Goal: Information Seeking & Learning: Learn about a topic

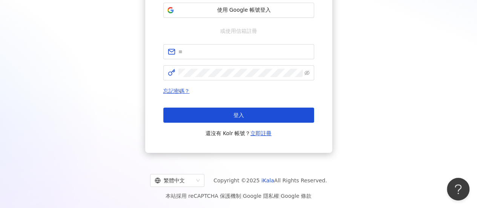
drag, startPoint x: 146, startPoint y: 90, endPoint x: 204, endPoint y: 63, distance: 63.6
click at [146, 90] on div "登入 使用 Facebook 帳號登入 使用 Google 帳號登入 或使用信箱註冊 忘記密碼？ 登入 還沒有 Kolr 帳號？ 立即註冊" at bounding box center [238, 47] width 187 height 211
click at [212, 57] on span at bounding box center [238, 51] width 151 height 15
paste input "**********"
type input "**********"
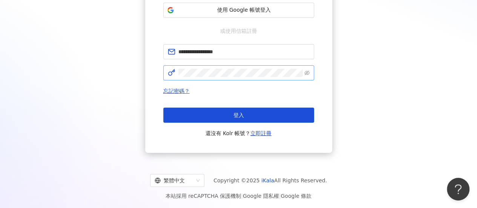
drag, startPoint x: 316, startPoint y: 97, endPoint x: 253, endPoint y: 79, distance: 65.1
click at [316, 97] on div "**********" at bounding box center [238, 47] width 187 height 211
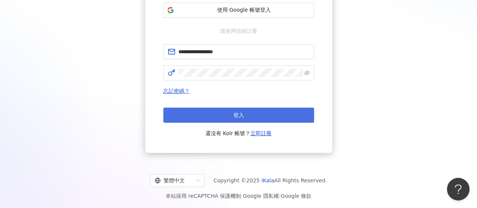
click at [257, 117] on button "登入" at bounding box center [238, 115] width 151 height 15
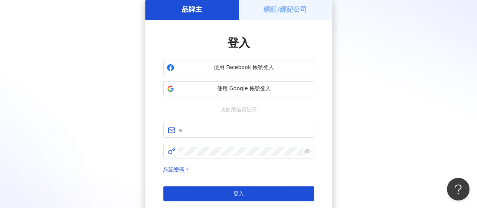
scroll to position [113, 0]
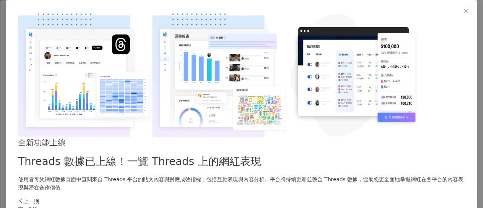
click at [377, 205] on div "下一則" at bounding box center [241, 209] width 447 height 8
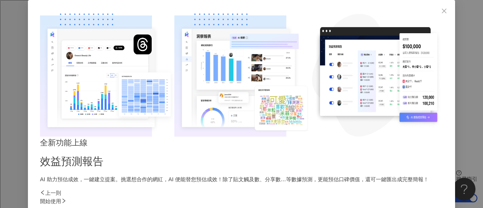
click at [373, 197] on div "開始使用" at bounding box center [241, 201] width 403 height 8
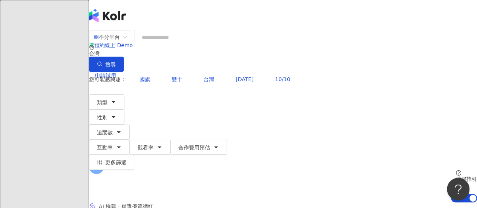
click at [199, 45] on input "search" at bounding box center [168, 37] width 61 height 14
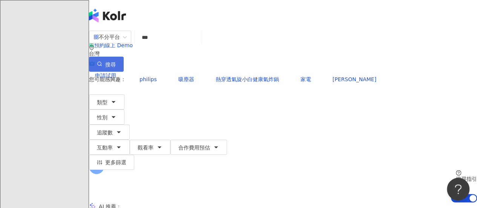
type input "***"
click at [102, 61] on icon "button" at bounding box center [99, 63] width 5 height 5
click at [193, 41] on input "***" at bounding box center [168, 37] width 61 height 14
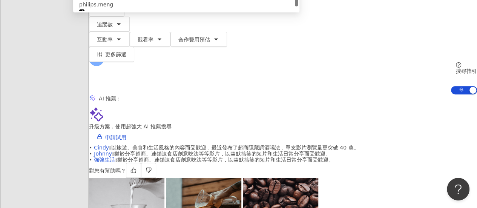
scroll to position [189, 0]
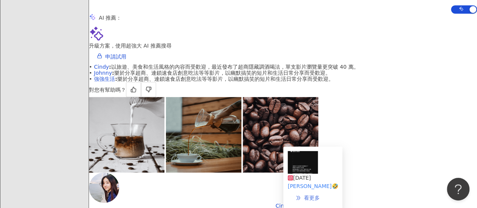
click at [301, 195] on icon "double-right" at bounding box center [298, 197] width 5 height 5
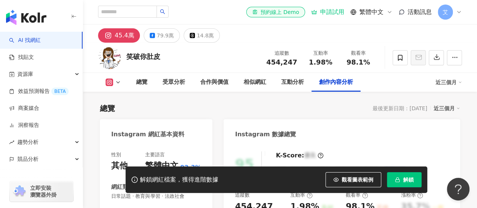
scroll to position [2330, 0]
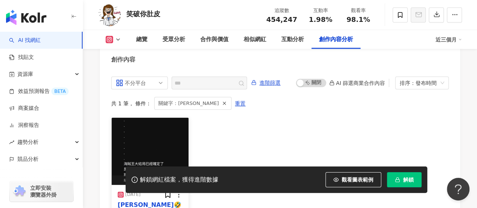
click at [166, 122] on img "button" at bounding box center [150, 151] width 77 height 67
click at [132, 134] on div "View post on Instagram" at bounding box center [154, 108] width 171 height 140
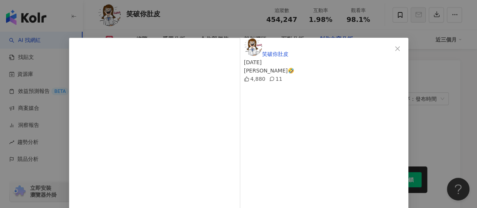
drag, startPoint x: 394, startPoint y: 48, endPoint x: 373, endPoint y: 39, distance: 22.6
click at [395, 48] on icon "close" at bounding box center [398, 49] width 6 height 6
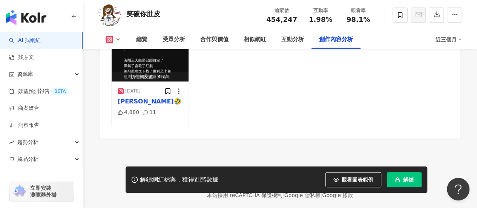
scroll to position [2435, 0]
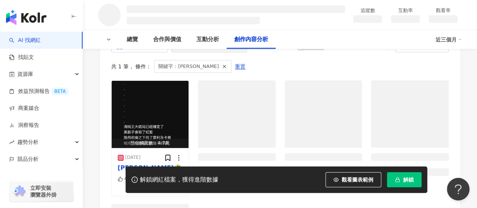
scroll to position [903, 0]
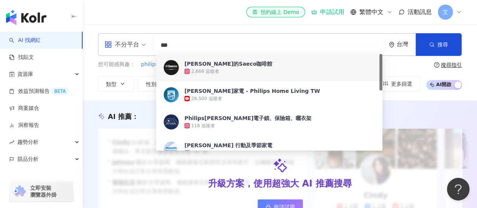
click at [191, 44] on input "***" at bounding box center [270, 45] width 226 height 14
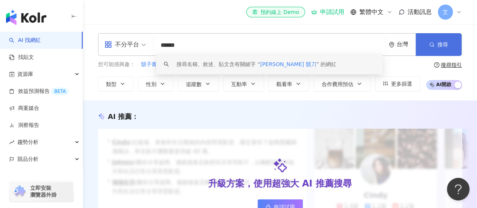
type input "******"
click at [433, 47] on span "button" at bounding box center [431, 45] width 5 height 6
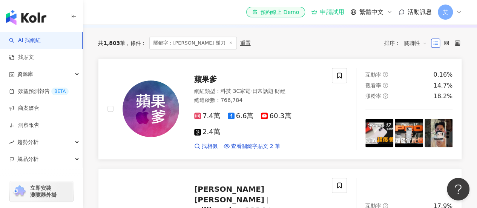
scroll to position [226, 0]
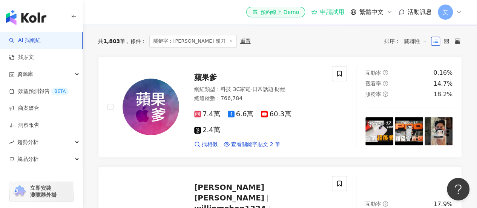
click at [415, 46] on span "關聯性" at bounding box center [415, 41] width 23 height 12
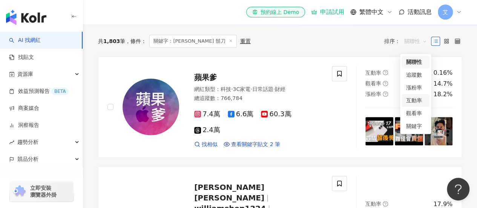
click at [412, 100] on div "互動率" at bounding box center [415, 100] width 19 height 8
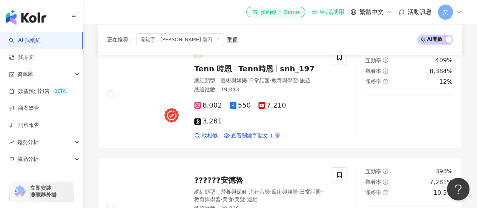
scroll to position [226, 0]
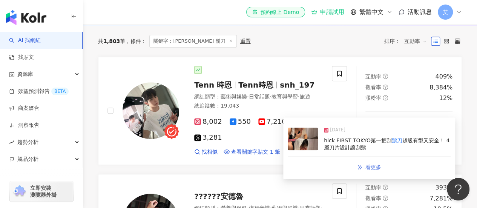
click at [370, 168] on span "看更多" at bounding box center [374, 167] width 16 height 6
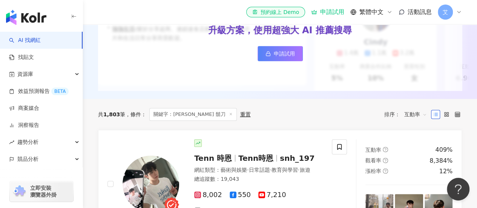
scroll to position [229, 0]
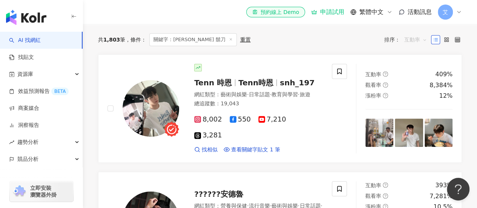
click at [422, 46] on span "互動率" at bounding box center [415, 40] width 23 height 12
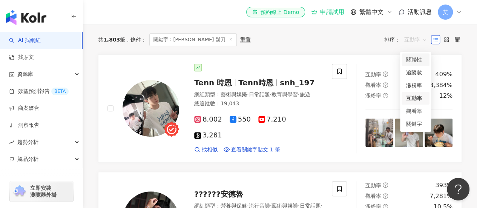
click at [418, 59] on div "關聯性" at bounding box center [415, 59] width 19 height 8
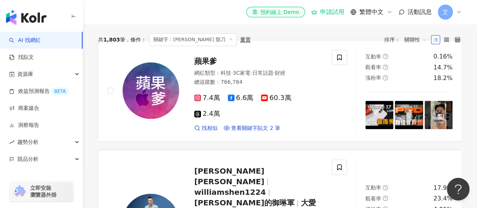
scroll to position [226, 0]
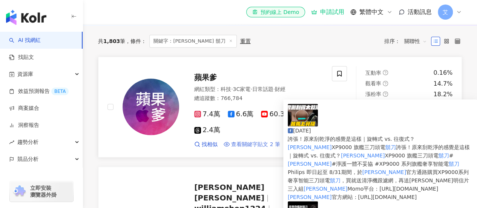
click at [253, 148] on span "查看關鍵字貼文 2 筆" at bounding box center [255, 145] width 49 height 8
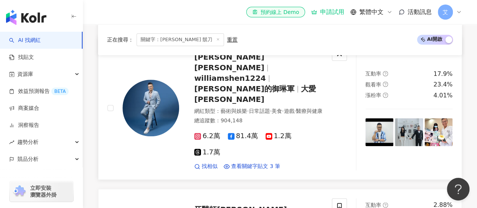
scroll to position [340, 0]
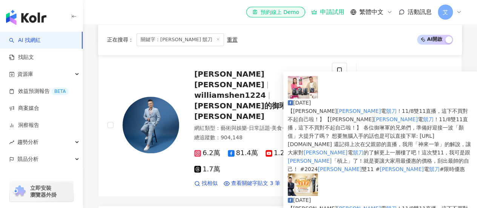
click at [303, 95] on img at bounding box center [303, 87] width 30 height 23
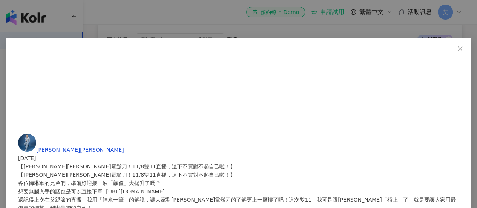
click at [458, 47] on icon "close" at bounding box center [460, 48] width 5 height 5
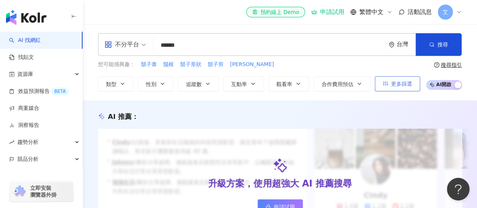
click at [394, 82] on span "更多篩選" at bounding box center [401, 84] width 21 height 6
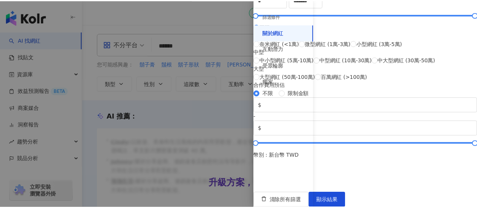
scroll to position [360, 0]
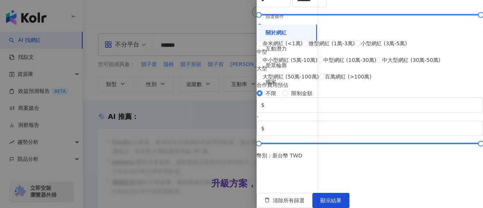
click at [220, 94] on div at bounding box center [241, 104] width 483 height 208
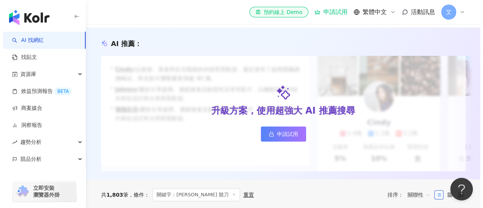
scroll to position [0, 0]
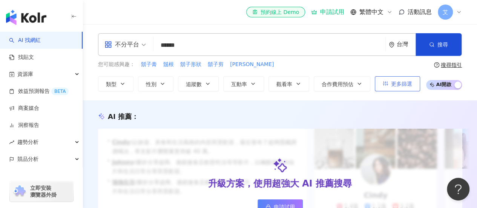
click at [395, 84] on span "更多篩選" at bounding box center [401, 84] width 21 height 6
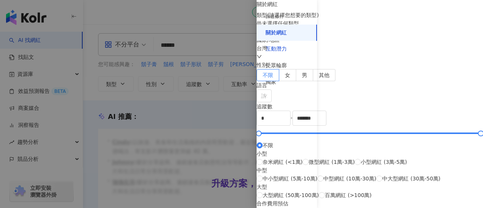
click at [278, 47] on div "互動潛力" at bounding box center [276, 49] width 21 height 8
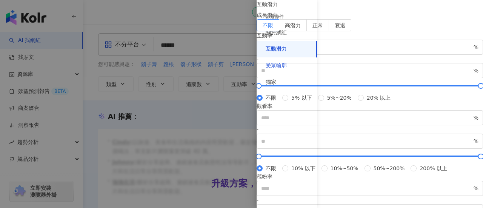
click at [283, 69] on div "受眾輪廓" at bounding box center [276, 66] width 21 height 8
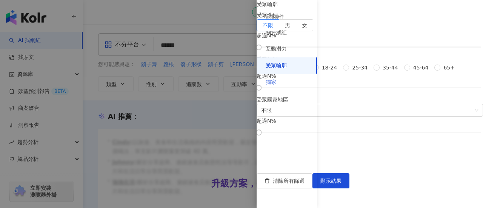
click at [279, 81] on div "獨家" at bounding box center [287, 82] width 60 height 17
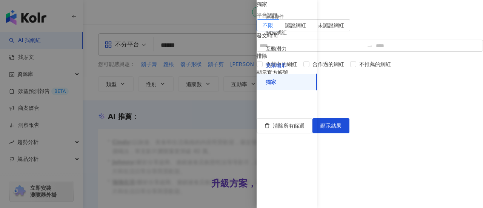
click at [281, 66] on div "受眾輪廓" at bounding box center [276, 66] width 21 height 8
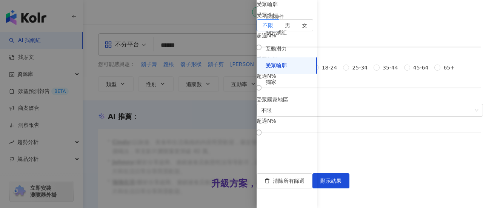
click at [218, 103] on div at bounding box center [241, 104] width 483 height 208
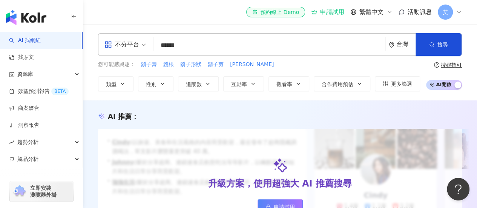
click at [140, 43] on span "不分平台" at bounding box center [126, 44] width 42 height 12
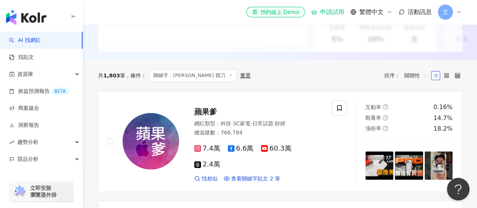
scroll to position [189, 0]
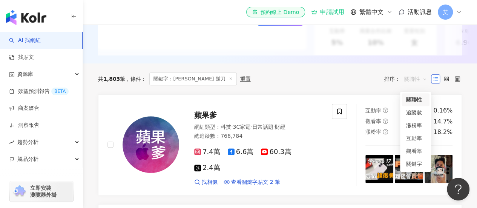
click at [426, 85] on span "關聯性" at bounding box center [415, 79] width 23 height 12
click at [339, 81] on div "共 1,803 筆 條件 ： 關鍵字：飛利浦 鬍刀 重置 排序： 關聯性" at bounding box center [280, 78] width 364 height 13
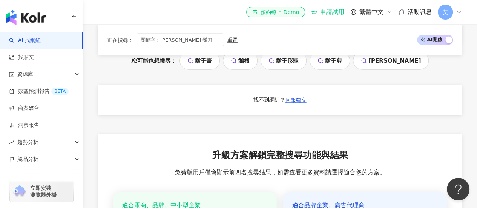
scroll to position [828, 0]
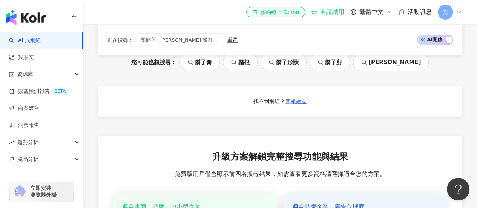
click at [459, 11] on icon at bounding box center [459, 12] width 6 height 6
drag, startPoint x: 331, startPoint y: 122, endPoint x: 310, endPoint y: 116, distance: 21.3
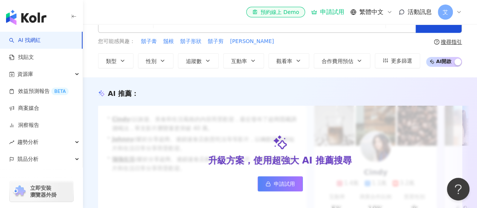
scroll to position [0, 0]
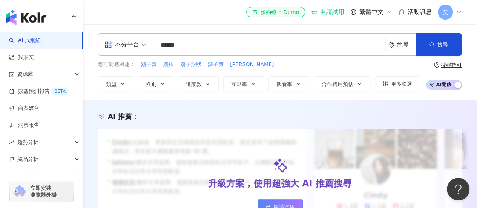
click at [203, 46] on input "******" at bounding box center [270, 45] width 226 height 14
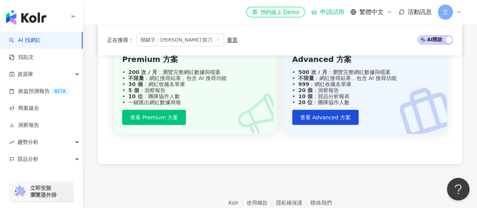
scroll to position [903, 0]
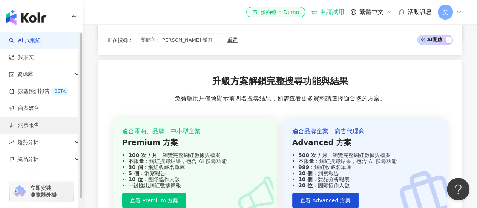
click at [32, 124] on link "洞察報告" at bounding box center [24, 125] width 30 height 8
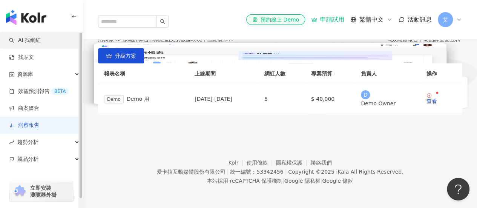
click at [40, 37] on link "AI 找網紅" at bounding box center [25, 41] width 32 height 8
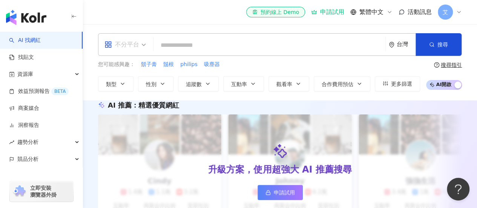
click at [140, 46] on span "不分平台" at bounding box center [126, 44] width 42 height 12
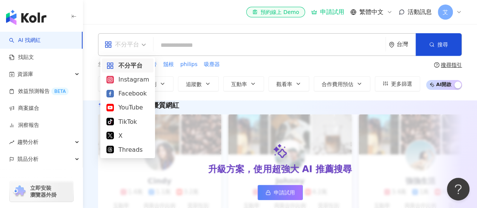
click at [143, 43] on span "不分平台" at bounding box center [126, 44] width 42 height 12
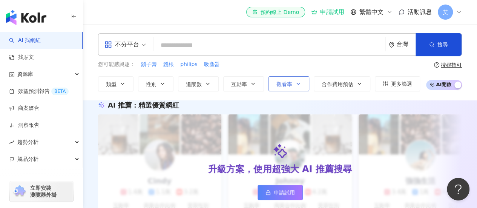
drag, startPoint x: 318, startPoint y: 63, endPoint x: 301, endPoint y: 89, distance: 30.9
click at [318, 63] on div "您可能感興趣： 鬍子膏 鬚根 philips 吸塵器" at bounding box center [259, 64] width 322 height 8
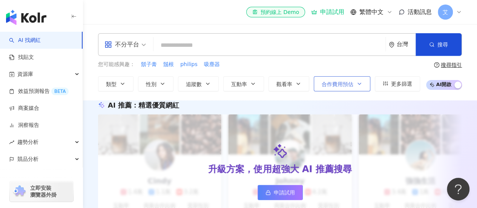
click at [352, 84] on button "合作費用預估" at bounding box center [342, 83] width 57 height 15
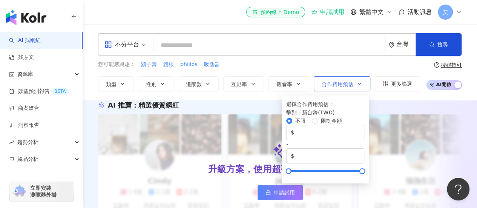
click at [354, 82] on button "合作費用預估" at bounding box center [342, 83] width 57 height 15
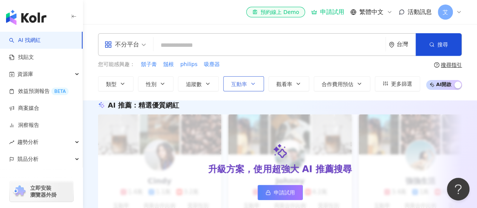
click at [237, 82] on span "互動率" at bounding box center [239, 84] width 16 height 6
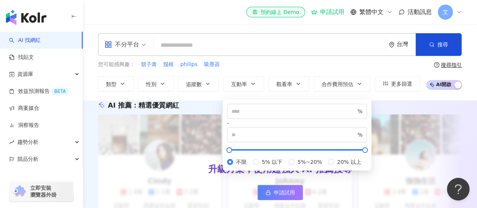
click at [172, 42] on input "search" at bounding box center [270, 45] width 226 height 14
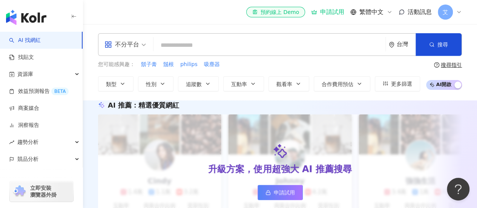
click at [462, 10] on div "el-icon-cs 預約線上 Demo 申請試用 繁體中文 活動訊息 艾" at bounding box center [280, 12] width 394 height 24
click at [459, 11] on icon at bounding box center [459, 12] width 6 height 6
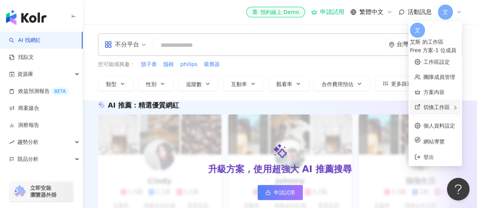
click at [424, 104] on span "切換工作區" at bounding box center [437, 107] width 26 height 6
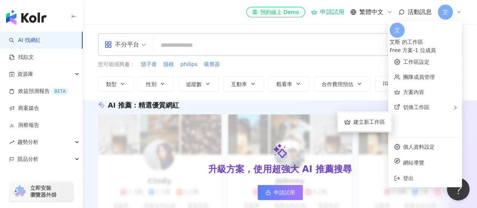
click at [159, 25] on div "不分平台 台灣 搜尋 您可能感興趣： 鬍子膏 鬚根 philips 吸塵器 類型 性別 追蹤數 互動率 觀看率 合作費用預估 更多篩選 選擇合作費用預估 ： …" at bounding box center [280, 62] width 394 height 76
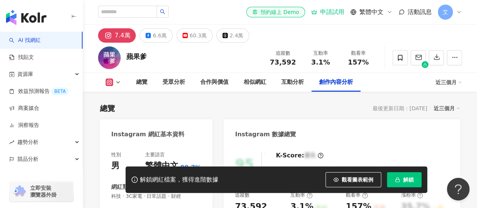
scroll to position [2381, 0]
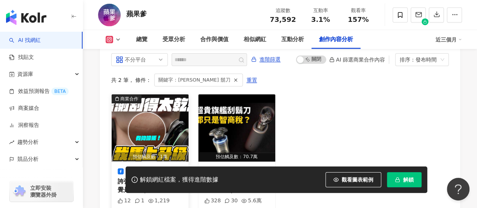
click at [151, 178] on span "誇張！原來刮乾淨的感覺是這樣｜旋轉式 vs. 往復式？" at bounding box center [150, 190] width 64 height 24
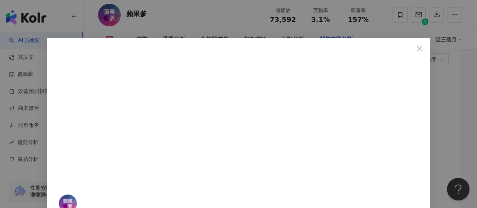
click at [417, 48] on icon "close" at bounding box center [419, 48] width 5 height 5
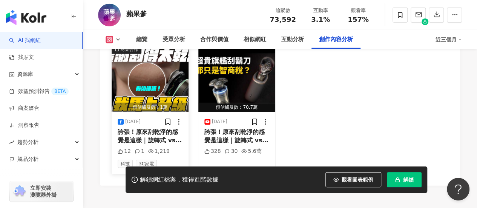
scroll to position [2446, 0]
